Goal: Check status: Check status

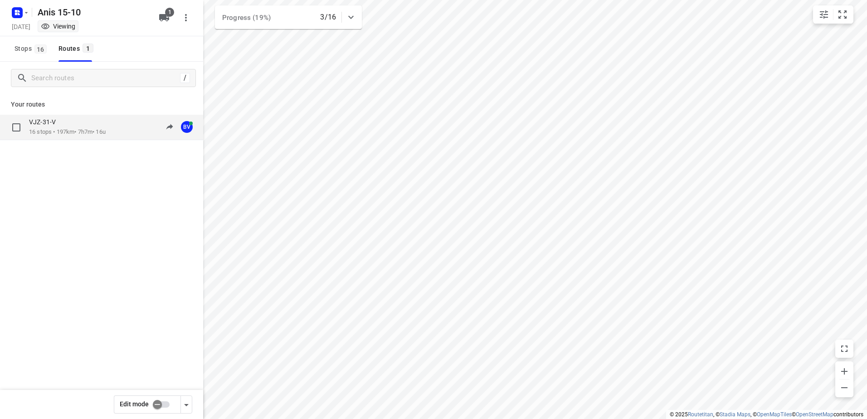
click at [60, 133] on p "16 stops • 197km • 7h7m • 16u" at bounding box center [67, 132] width 77 height 9
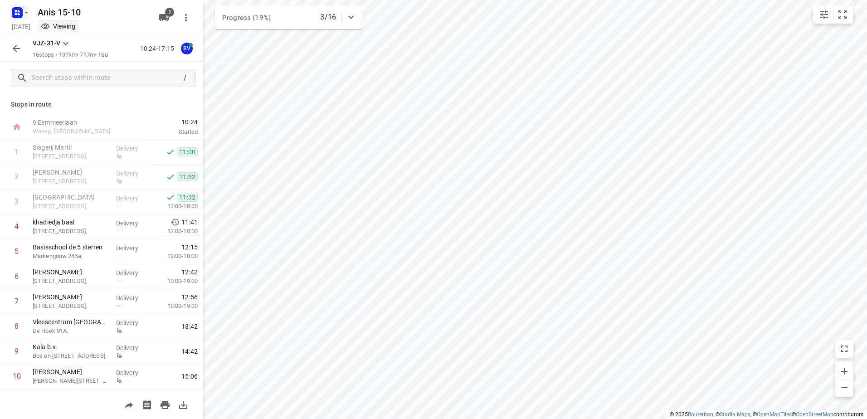
click at [11, 12] on icon "button" at bounding box center [17, 12] width 15 height 15
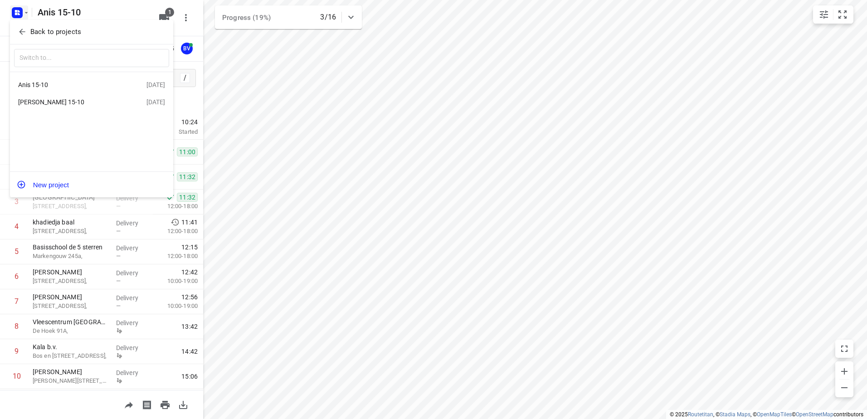
click at [73, 100] on div "[PERSON_NAME] 15-10" at bounding box center [70, 101] width 104 height 7
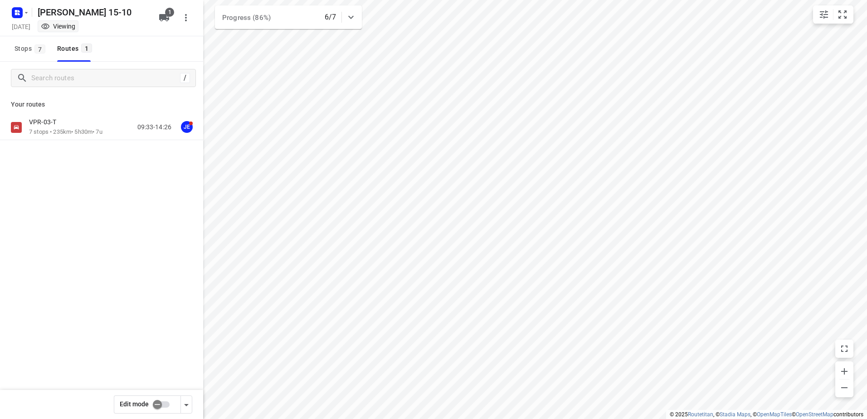
click at [55, 121] on p "VPR-03-T" at bounding box center [45, 122] width 33 height 8
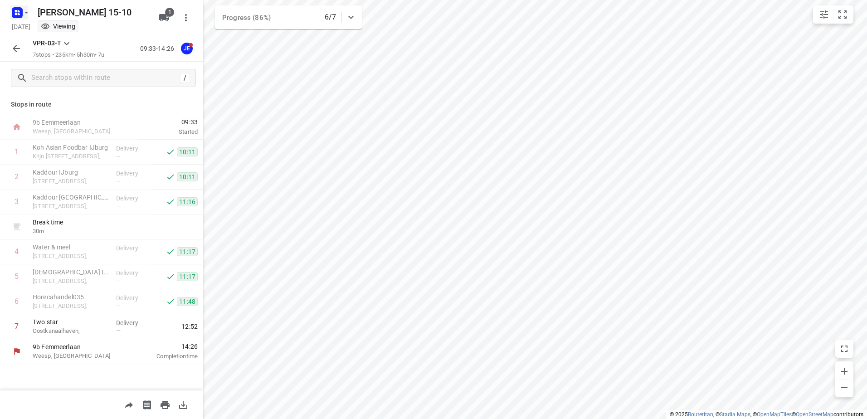
click at [22, 13] on rect "button" at bounding box center [17, 12] width 11 height 11
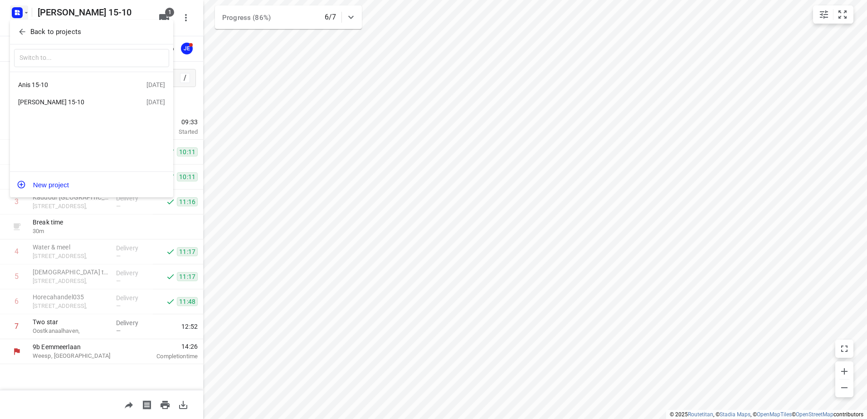
click at [91, 91] on div "Anis 15-10 [DATE]" at bounding box center [91, 85] width 163 height 18
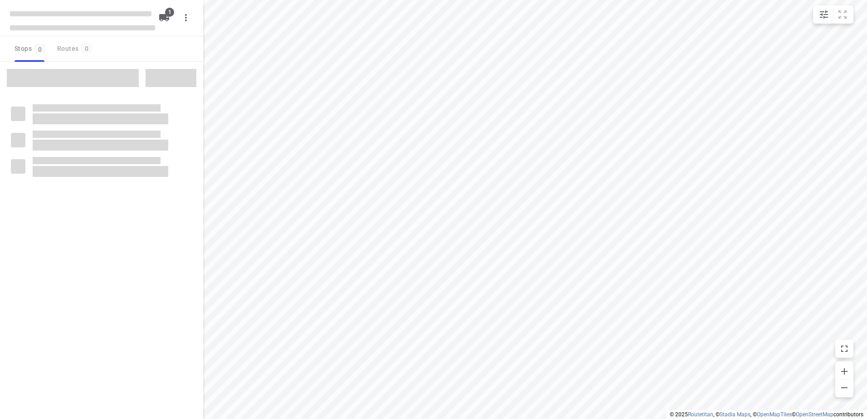
type input "distance"
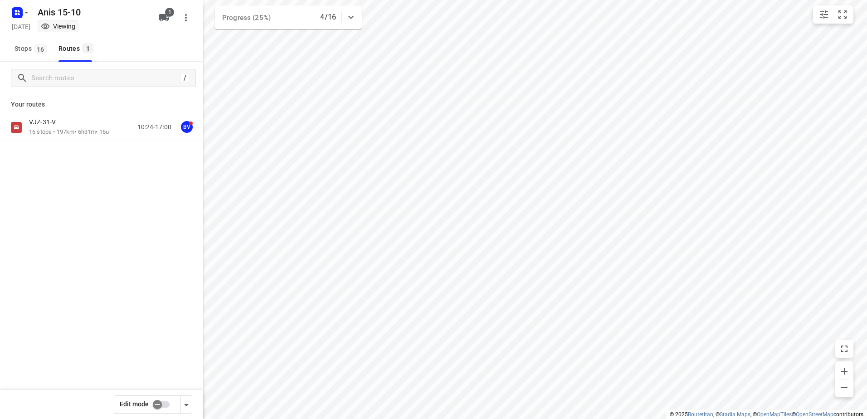
click at [72, 133] on p "16 stops • 197km • 6h31m • 16u" at bounding box center [69, 132] width 80 height 9
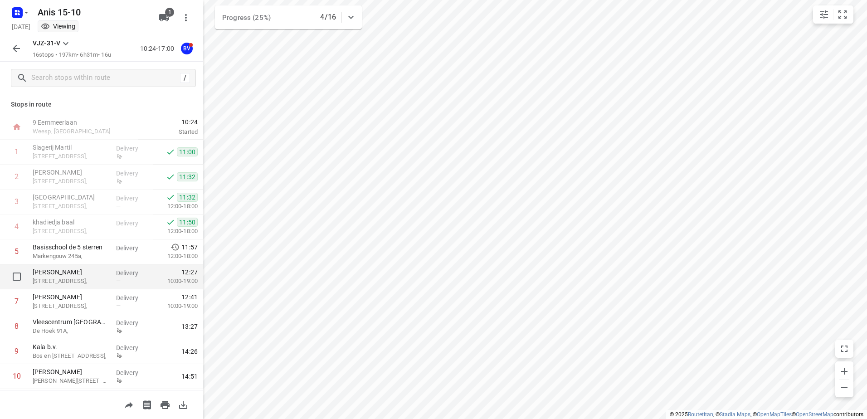
scroll to position [174, 0]
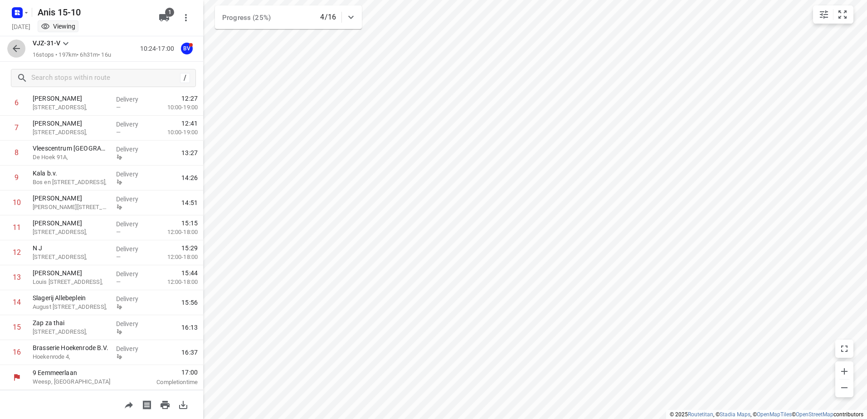
click at [10, 44] on button "button" at bounding box center [16, 48] width 18 height 18
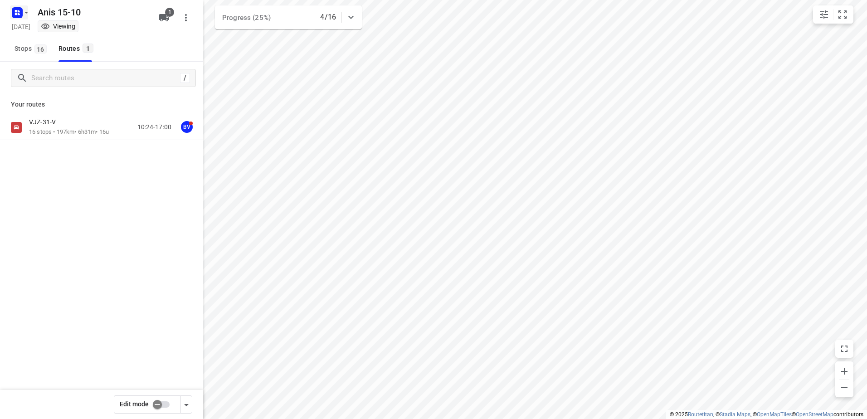
click at [12, 17] on icon "button" at bounding box center [17, 12] width 15 height 15
click at [56, 29] on p "Back to projects" at bounding box center [55, 32] width 51 height 10
